Goal: Find contact information: Obtain details needed to contact an individual or organization

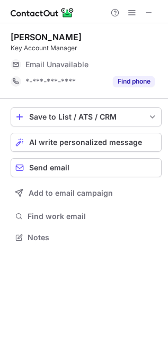
scroll to position [230, 168]
click at [144, 9] on button at bounding box center [148, 12] width 13 height 13
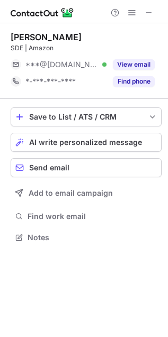
scroll to position [230, 168]
click at [144, 12] on button at bounding box center [148, 12] width 13 height 13
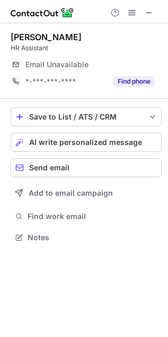
scroll to position [230, 168]
click at [145, 12] on span at bounding box center [149, 12] width 8 height 8
click at [144, 14] on button at bounding box center [148, 12] width 13 height 13
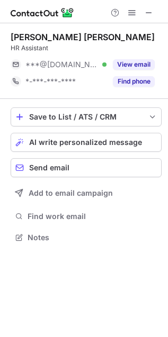
scroll to position [230, 168]
click at [144, 10] on button at bounding box center [148, 12] width 13 height 13
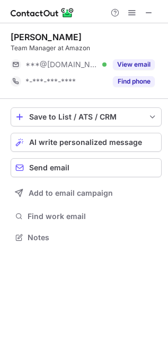
scroll to position [230, 168]
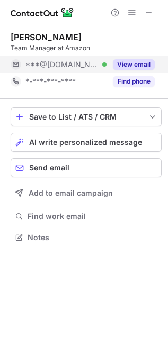
click at [138, 68] on button "View email" at bounding box center [134, 64] width 42 height 11
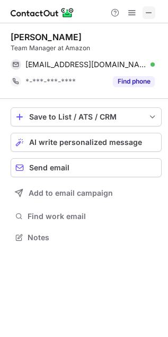
click at [148, 8] on span at bounding box center [149, 12] width 8 height 8
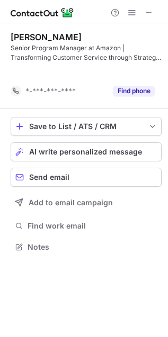
scroll to position [5, 5]
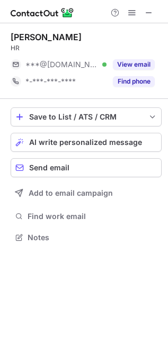
scroll to position [230, 168]
click at [146, 12] on span at bounding box center [149, 12] width 8 height 8
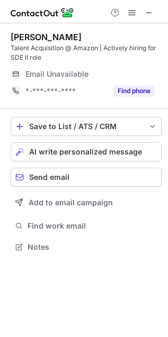
scroll to position [239, 168]
drag, startPoint x: 147, startPoint y: 6, endPoint x: 119, endPoint y: 1, distance: 29.2
click at [146, 8] on span at bounding box center [149, 12] width 8 height 8
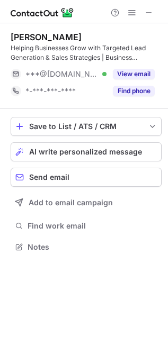
scroll to position [239, 168]
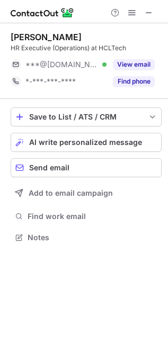
scroll to position [230, 168]
click at [146, 17] on span at bounding box center [149, 12] width 8 height 8
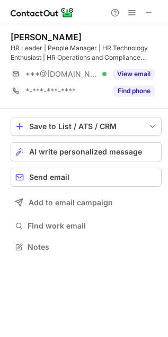
scroll to position [239, 168]
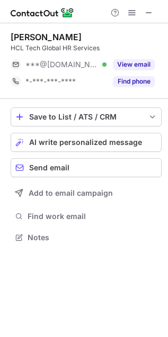
scroll to position [230, 168]
click at [149, 4] on div at bounding box center [84, 11] width 168 height 23
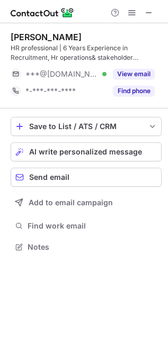
scroll to position [239, 168]
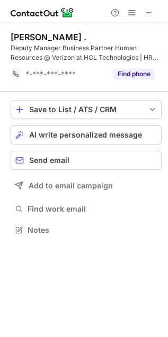
scroll to position [5, 5]
click at [146, 11] on span at bounding box center [149, 12] width 8 height 8
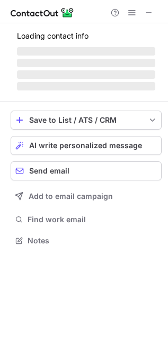
scroll to position [230, 168]
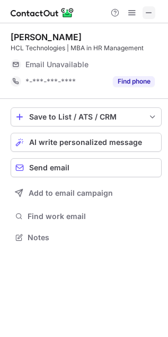
click at [149, 14] on span at bounding box center [149, 12] width 8 height 8
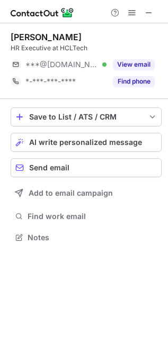
scroll to position [230, 168]
click at [147, 12] on span at bounding box center [149, 12] width 8 height 8
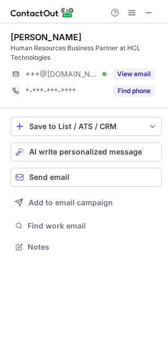
scroll to position [239, 168]
click at [145, 8] on span at bounding box center [149, 12] width 8 height 8
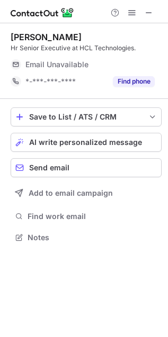
scroll to position [230, 168]
click at [147, 13] on span at bounding box center [149, 12] width 8 height 8
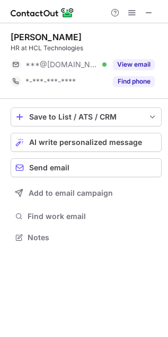
scroll to position [230, 168]
click at [145, 9] on span at bounding box center [149, 12] width 8 height 8
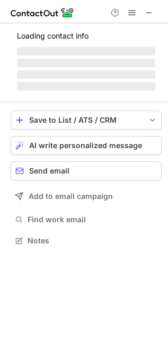
scroll to position [230, 168]
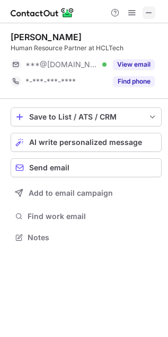
drag, startPoint x: 139, startPoint y: 12, endPoint x: 146, endPoint y: 12, distance: 6.9
click at [140, 12] on div at bounding box center [131, 12] width 51 height 13
click at [147, 12] on span at bounding box center [149, 12] width 8 height 8
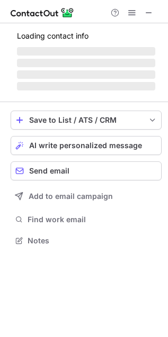
scroll to position [239, 168]
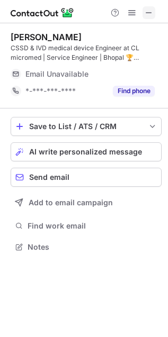
click at [147, 11] on span at bounding box center [149, 12] width 8 height 8
